Goal: Check status: Check status

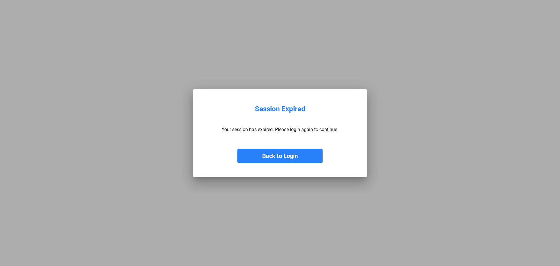
click at [265, 157] on button "Back to Login" at bounding box center [279, 155] width 85 height 15
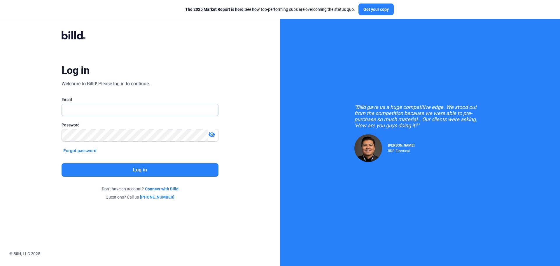
type input "[PERSON_NAME][EMAIL_ADDRESS][DOMAIN_NAME]"
click at [144, 167] on button "Log in" at bounding box center [140, 169] width 157 height 13
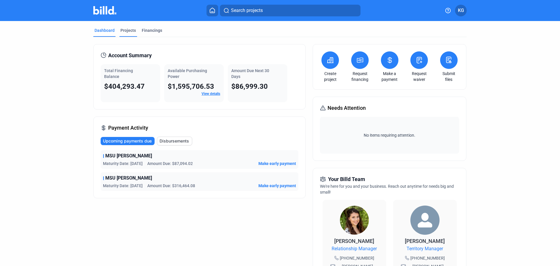
click at [131, 31] on div "Projects" at bounding box center [127, 30] width 15 height 6
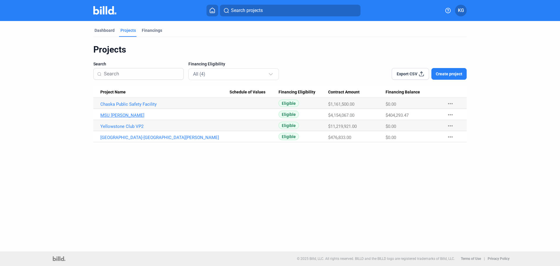
click at [120, 107] on link "MSU [PERSON_NAME]" at bounding box center [164, 103] width 129 height 5
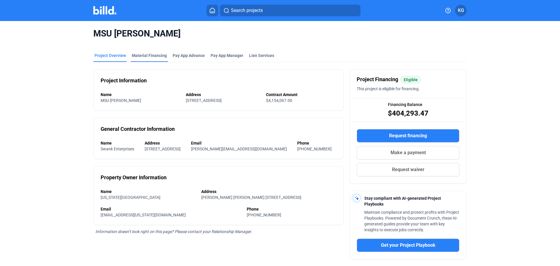
click at [152, 56] on div "Material Financing" at bounding box center [149, 55] width 35 height 6
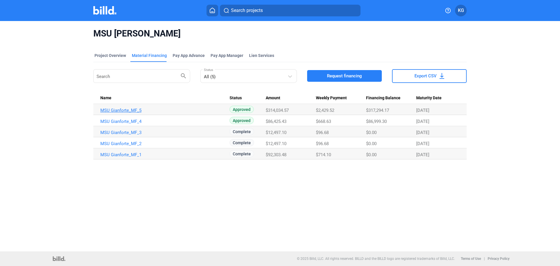
click at [122, 110] on link "MSU Gianforte_MF_5" at bounding box center [164, 110] width 129 height 5
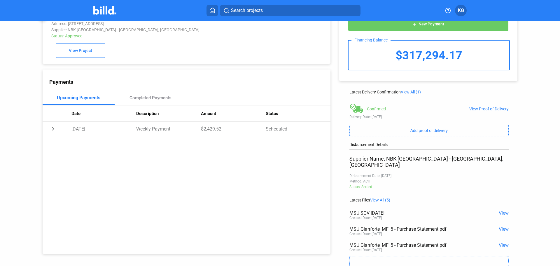
scroll to position [52, 0]
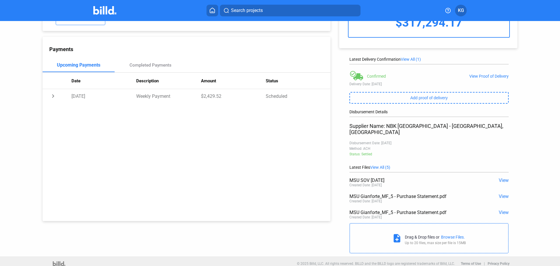
click at [499, 209] on span "View" at bounding box center [504, 212] width 10 height 6
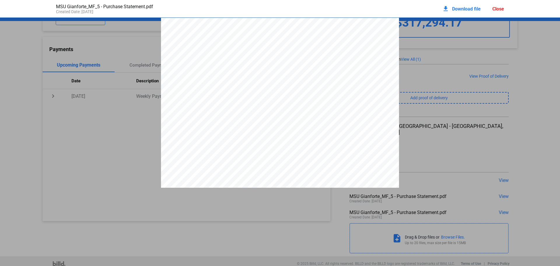
scroll to position [3, 0]
click at [496, 10] on div "Close" at bounding box center [498, 9] width 12 height 6
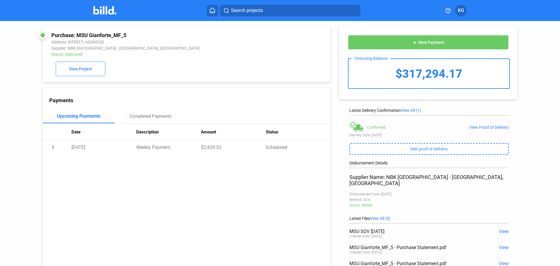
scroll to position [0, 0]
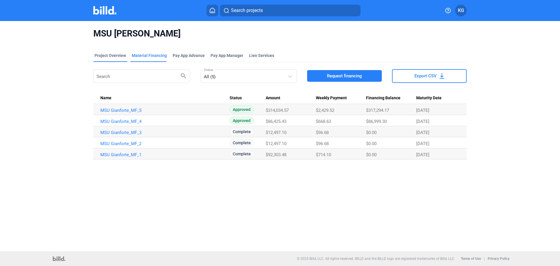
click at [117, 55] on div "Project Overview" at bounding box center [109, 55] width 31 height 6
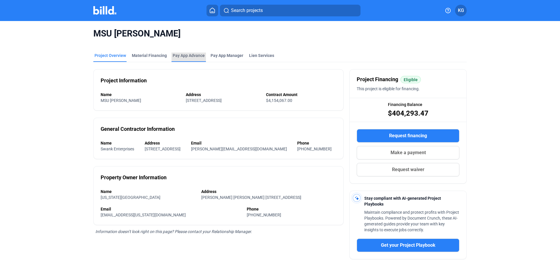
click at [174, 53] on div "Pay App Advance" at bounding box center [189, 55] width 32 height 6
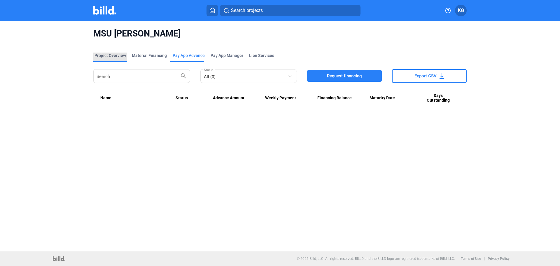
click at [110, 54] on div "Project Overview" at bounding box center [109, 55] width 31 height 6
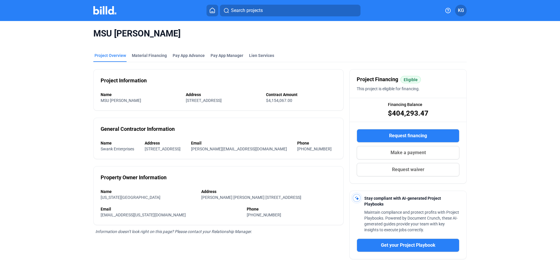
click at [209, 10] on home-icon at bounding box center [212, 11] width 7 height 6
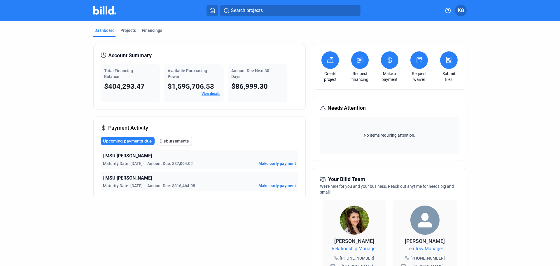
click at [165, 141] on span "Disbursements" at bounding box center [173, 141] width 29 height 6
